Goal: Information Seeking & Learning: Learn about a topic

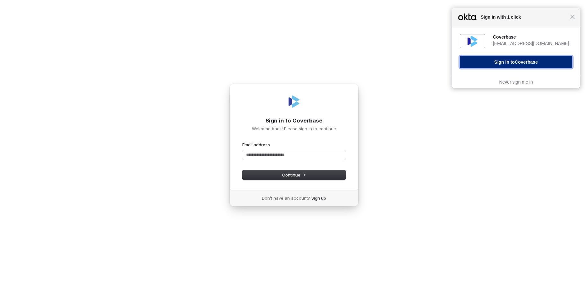
click at [503, 63] on button "Sign In to Coverbase" at bounding box center [516, 62] width 112 height 12
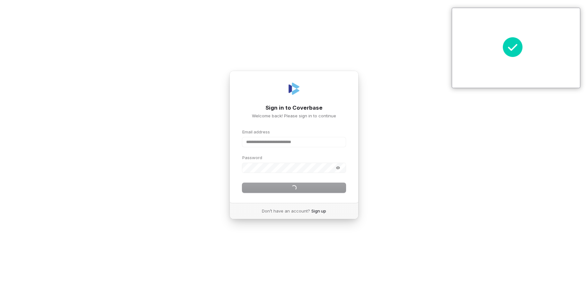
type input "**********"
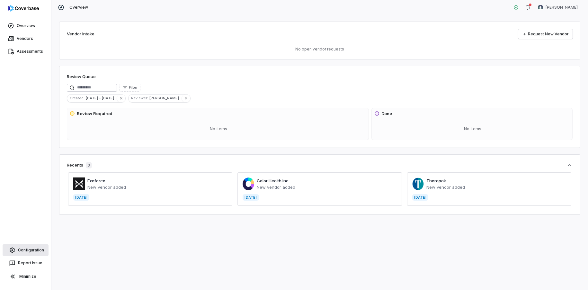
click at [30, 250] on span "Configuration" at bounding box center [31, 249] width 26 height 5
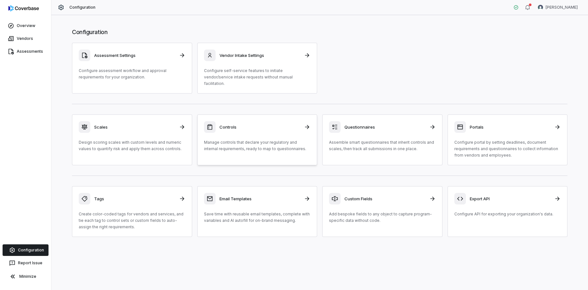
click at [232, 124] on h3 "Controls" at bounding box center [259, 127] width 81 height 6
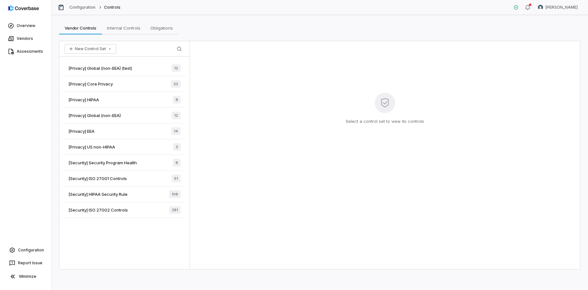
click at [131, 194] on div "[Security] HIPAA Security Rule 108" at bounding box center [124, 194] width 122 height 16
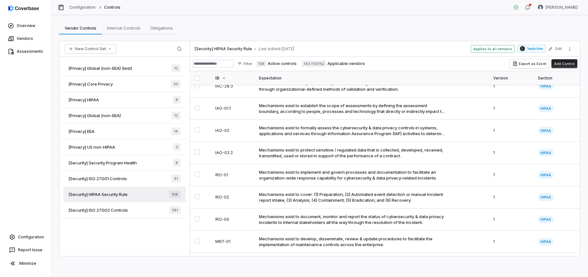
scroll to position [2201, 0]
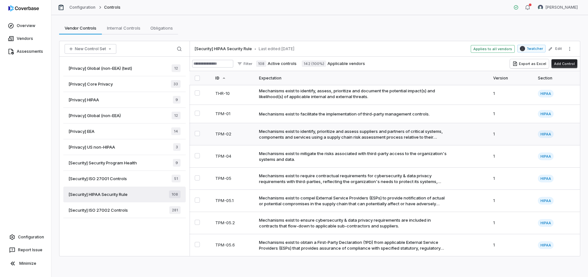
click at [293, 129] on div "Mechanisms exist to identify, prioritize and assess suppliers and partners of c…" at bounding box center [353, 134] width 188 height 12
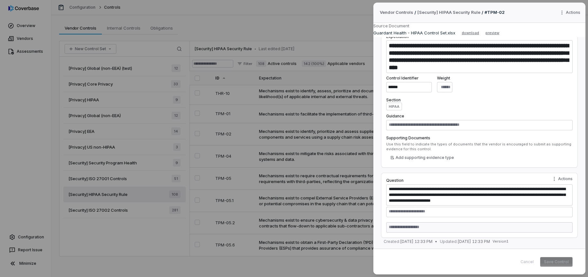
scroll to position [14, 0]
click at [320, 154] on div "**********" at bounding box center [294, 138] width 588 height 277
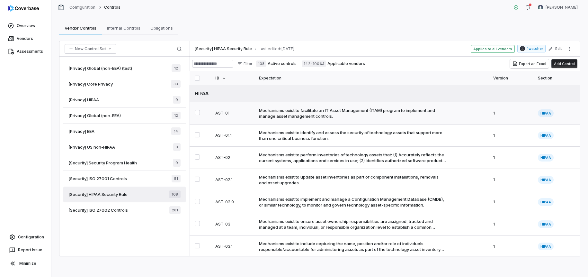
click at [329, 110] on div "Mechanisms exist to facilitate an IT Asset Management (ITAM) program to impleme…" at bounding box center [353, 113] width 188 height 12
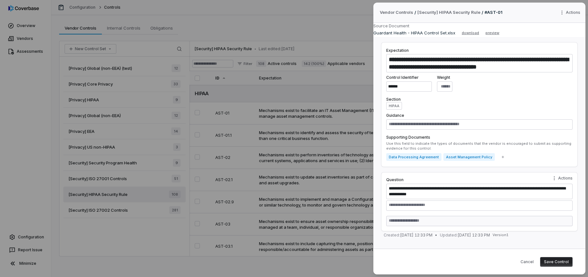
click at [325, 133] on body "Overview Vendors Assessments Configuration Report Issue Minimize Configuration …" at bounding box center [294, 138] width 588 height 277
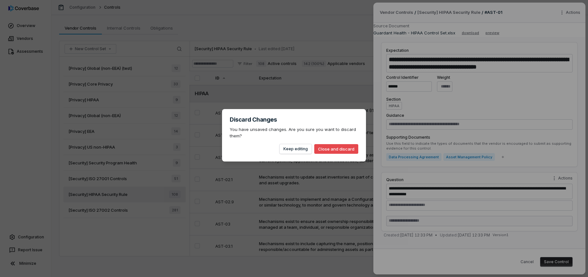
drag, startPoint x: 309, startPoint y: 169, endPoint x: 306, endPoint y: 167, distance: 3.6
click at [309, 169] on div "Discard Changes You have unsaved changes. Are you sure you want to discard them…" at bounding box center [294, 138] width 588 height 79
click at [302, 153] on button "Keep editing" at bounding box center [295, 149] width 32 height 10
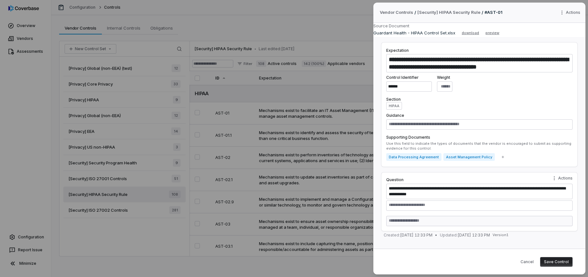
click at [311, 146] on body "Overview Vendors Assessments Configuration Report Issue Minimize Configuration …" at bounding box center [294, 138] width 588 height 277
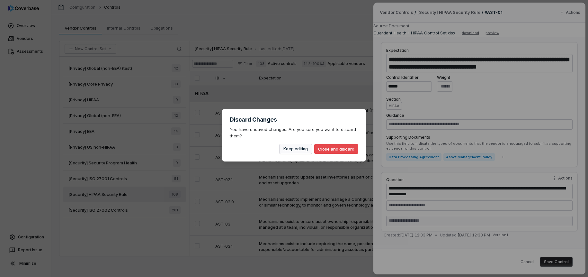
click at [295, 150] on button "Keep editing" at bounding box center [295, 149] width 32 height 10
click at [322, 138] on body "Overview Vendors Assessments Configuration Report Issue Minimize Configuration …" at bounding box center [294, 138] width 588 height 277
click at [334, 149] on button "Close and discard" at bounding box center [336, 149] width 44 height 10
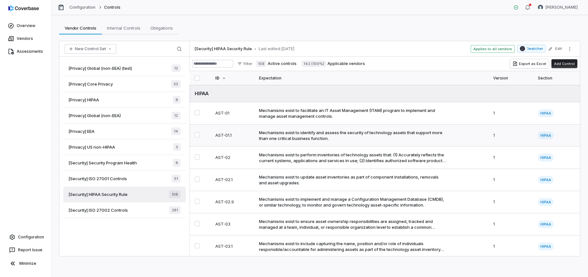
click at [300, 135] on div "Mechanisms exist to identify and assess the security of technology assets that …" at bounding box center [353, 135] width 188 height 12
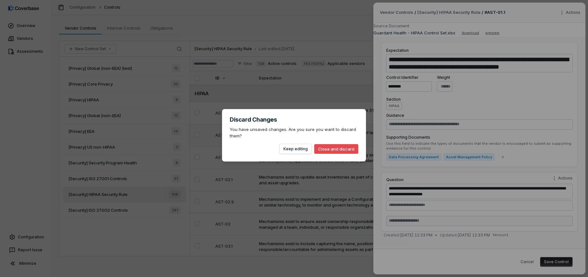
click at [300, 135] on body "Overview Vendors Assessments Configuration Report Issue Minimize Configuration …" at bounding box center [294, 138] width 588 height 277
click at [324, 145] on button "Close and discard" at bounding box center [336, 149] width 44 height 10
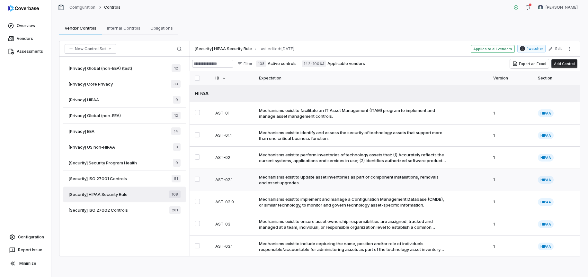
click at [296, 178] on div "Mechanisms exist to update asset inventories as part of component installations…" at bounding box center [353, 180] width 188 height 12
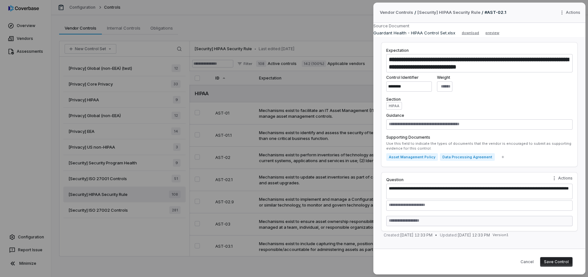
click at [350, 154] on body "Overview Vendors Assessments Configuration Report Issue Minimize Configuration …" at bounding box center [294, 138] width 588 height 277
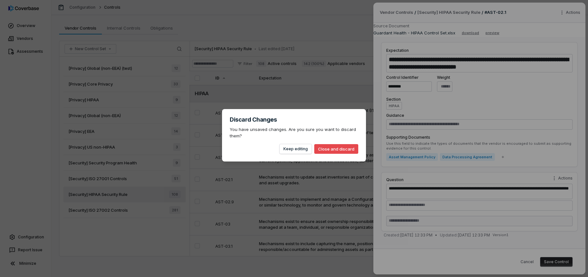
click at [347, 147] on button "Close and discard" at bounding box center [336, 149] width 44 height 10
type textarea "*"
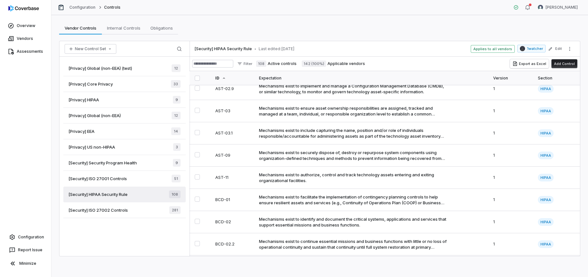
scroll to position [130, 0]
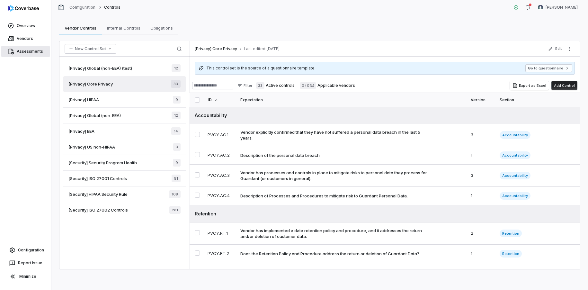
click at [25, 50] on span "Assessments" at bounding box center [30, 51] width 26 height 5
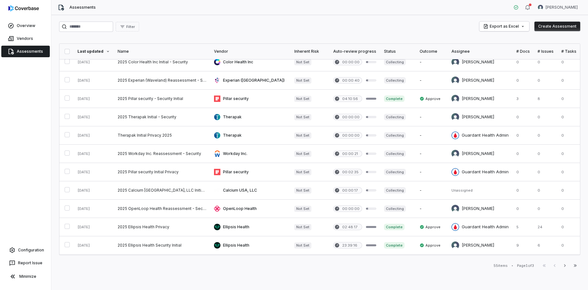
scroll to position [110, 0]
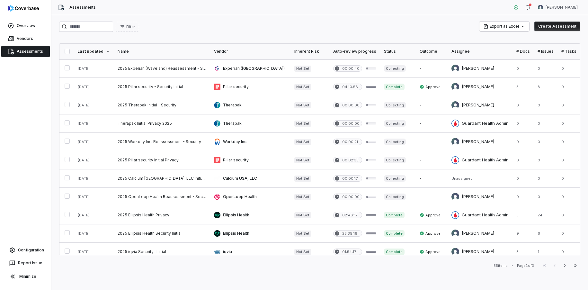
click at [150, 48] on th "Name" at bounding box center [162, 51] width 96 height 15
